Goal: Task Accomplishment & Management: Manage account settings

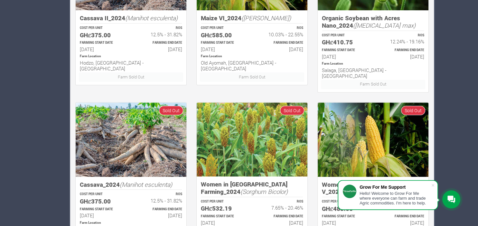
scroll to position [408, 0]
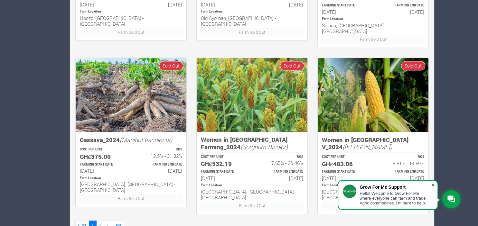
click at [431, 184] on span at bounding box center [432, 185] width 6 height 6
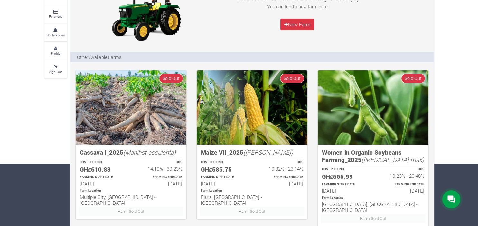
scroll to position [0, 0]
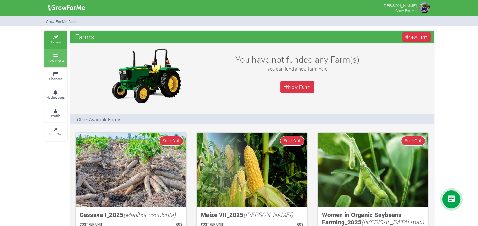
click at [53, 57] on icon at bounding box center [55, 55] width 19 height 3
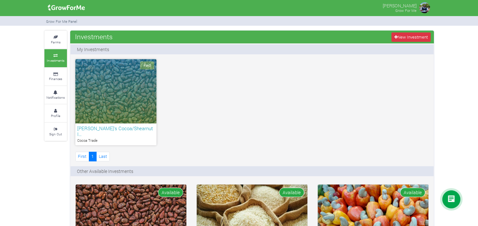
click at [105, 79] on div "Paid" at bounding box center [115, 91] width 81 height 64
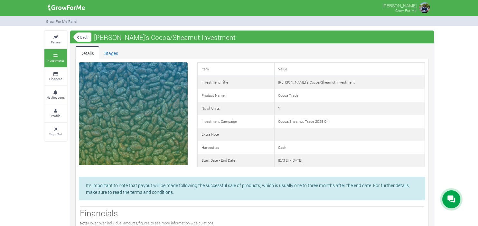
click at [57, 57] on icon at bounding box center [55, 55] width 19 height 3
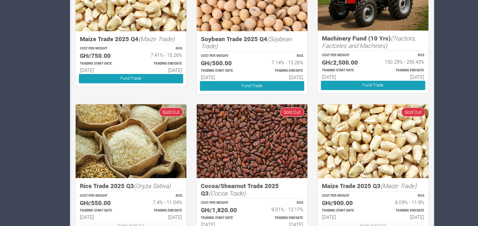
scroll to position [375, 0]
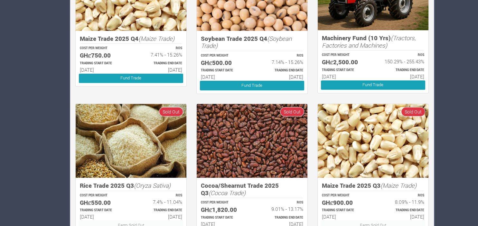
click at [383, 74] on h6 "01st Jun 2035" at bounding box center [401, 77] width 45 height 6
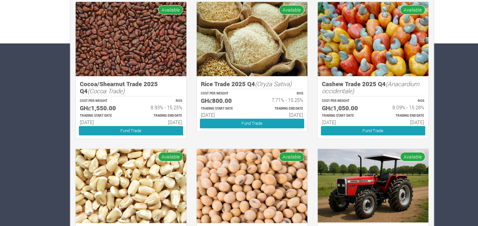
scroll to position [183, 0]
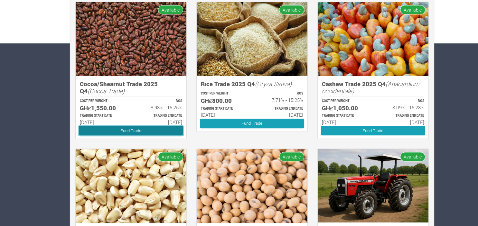
click at [116, 126] on link "Fund Trade" at bounding box center [131, 130] width 104 height 9
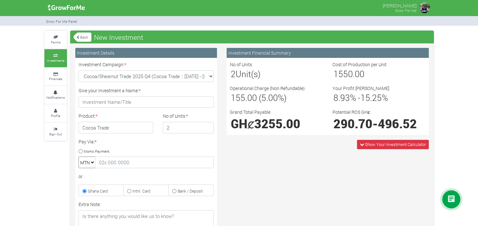
click at [206, 125] on input "2" at bounding box center [188, 128] width 51 height 12
type input "1"
click at [206, 128] on input "1" at bounding box center [188, 128] width 51 height 12
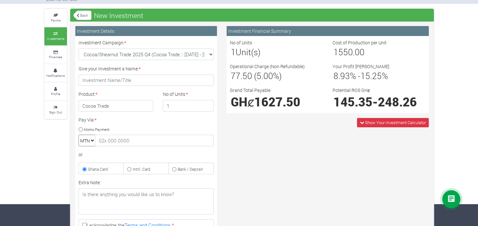
scroll to position [22, 0]
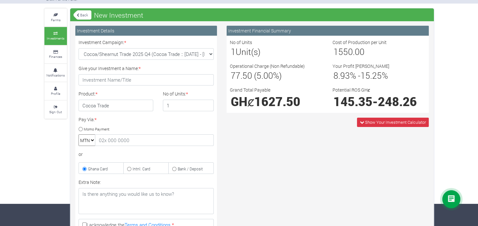
click at [83, 12] on link "Back" at bounding box center [82, 15] width 18 height 11
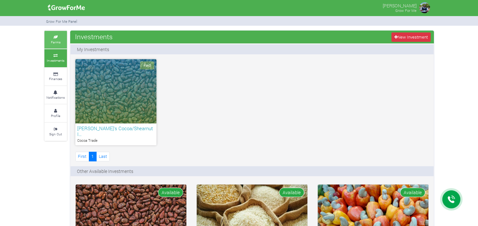
click at [57, 42] on small "Farms" at bounding box center [56, 42] width 10 height 5
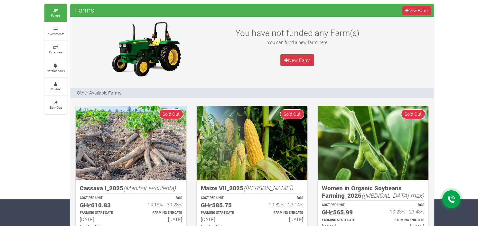
scroll to position [26, 0]
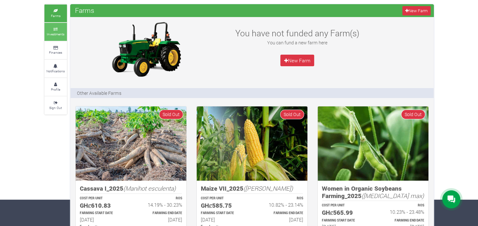
click at [52, 29] on icon at bounding box center [55, 29] width 19 height 3
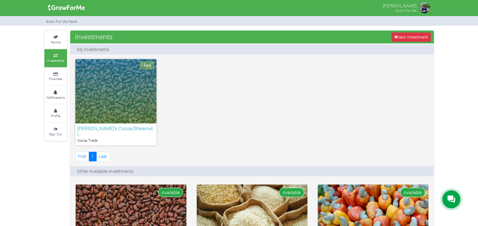
click at [70, 10] on img at bounding box center [66, 7] width 41 height 13
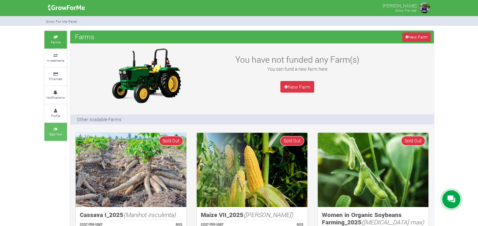
click at [49, 134] on link "Sign Out" at bounding box center [55, 132] width 23 height 18
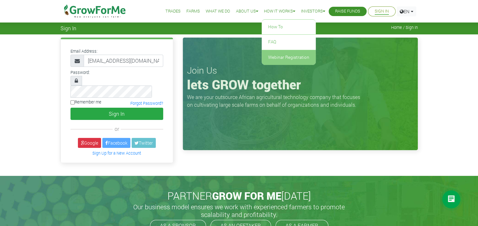
click at [276, 57] on link "Webinar Registration" at bounding box center [288, 57] width 54 height 15
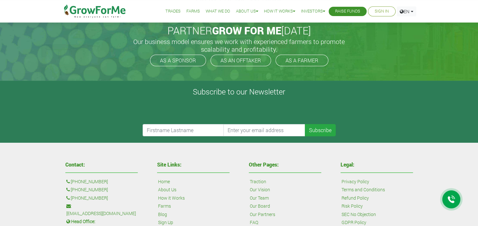
scroll to position [58, 0]
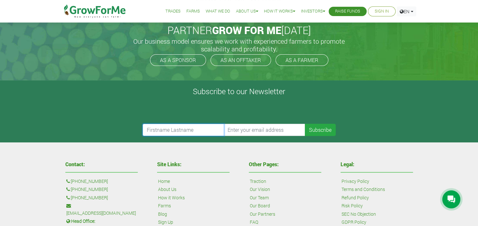
click at [201, 125] on input "text" at bounding box center [183, 130] width 82 height 12
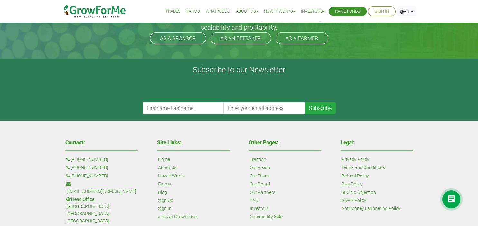
scroll to position [80, 0]
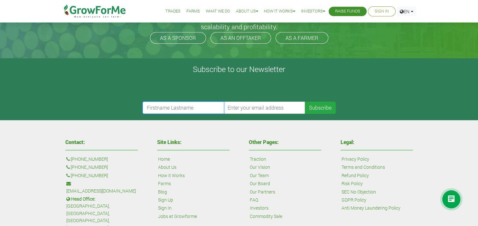
click at [203, 108] on input "text" at bounding box center [183, 108] width 82 height 12
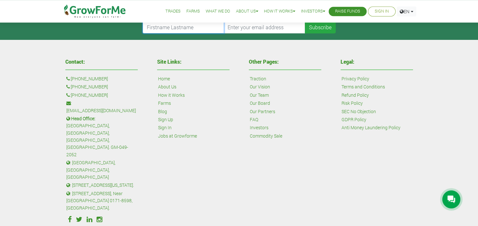
scroll to position [156, 0]
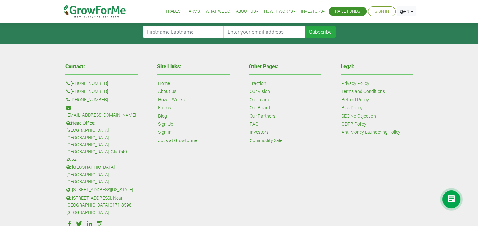
click at [178, 100] on link "How it Works" at bounding box center [171, 99] width 27 height 7
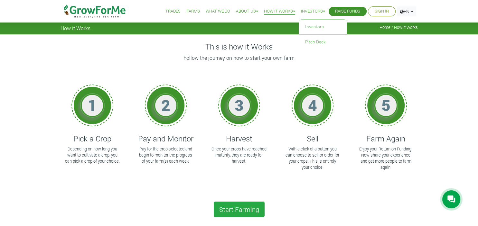
click at [305, 10] on link "Investors" at bounding box center [313, 11] width 24 height 7
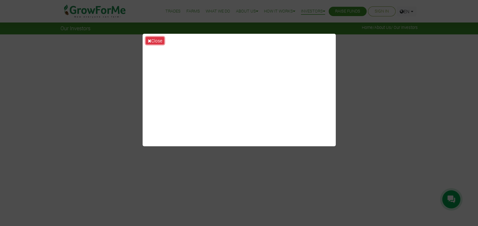
click at [153, 38] on button "Close" at bounding box center [155, 40] width 18 height 7
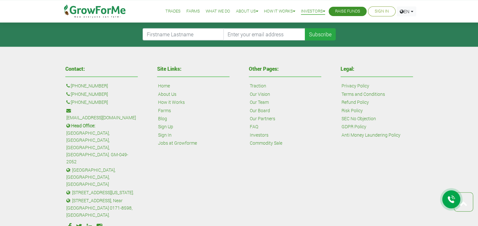
scroll to position [1599, 0]
click at [169, 94] on link "About Us" at bounding box center [167, 94] width 18 height 7
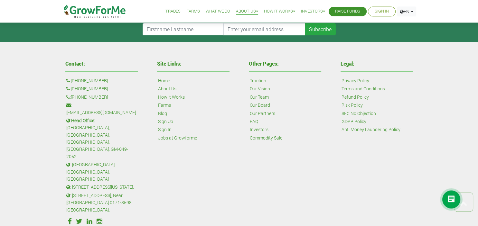
scroll to position [236, 0]
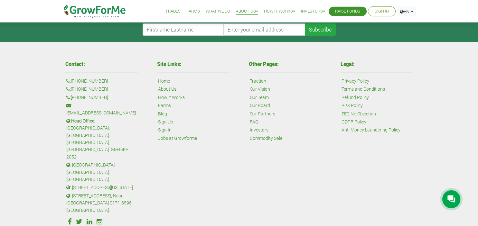
click at [162, 112] on link "Blog" at bounding box center [162, 113] width 9 height 7
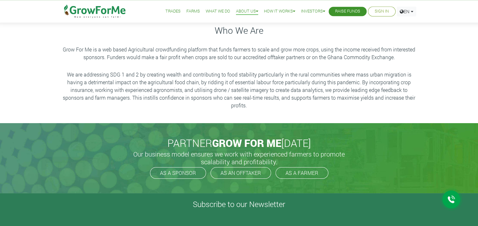
scroll to position [0, 0]
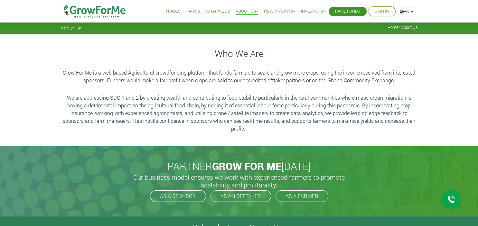
click at [276, 134] on div "Who We Are Grow For Me is a web based Agricultural crowdfunding platform that f…" at bounding box center [239, 90] width 478 height 112
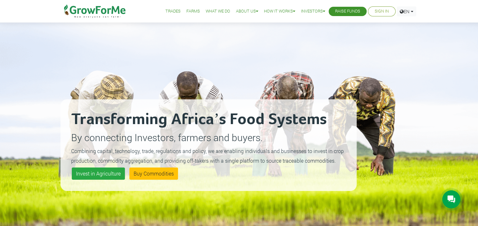
click at [379, 11] on link "Sign In" at bounding box center [381, 11] width 14 height 7
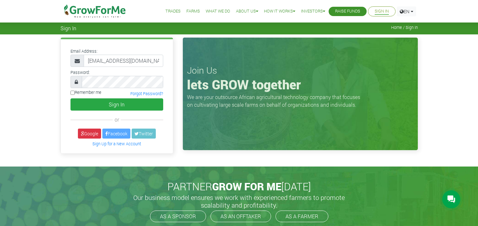
click at [145, 105] on button "Sign In" at bounding box center [116, 104] width 93 height 12
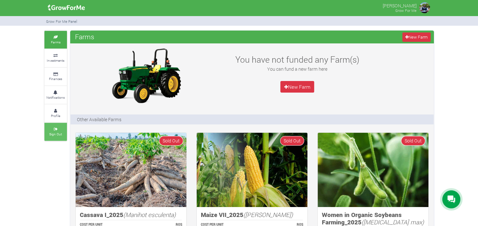
click at [51, 129] on icon at bounding box center [55, 129] width 19 height 3
